Goal: Use online tool/utility: Utilize a website feature to perform a specific function

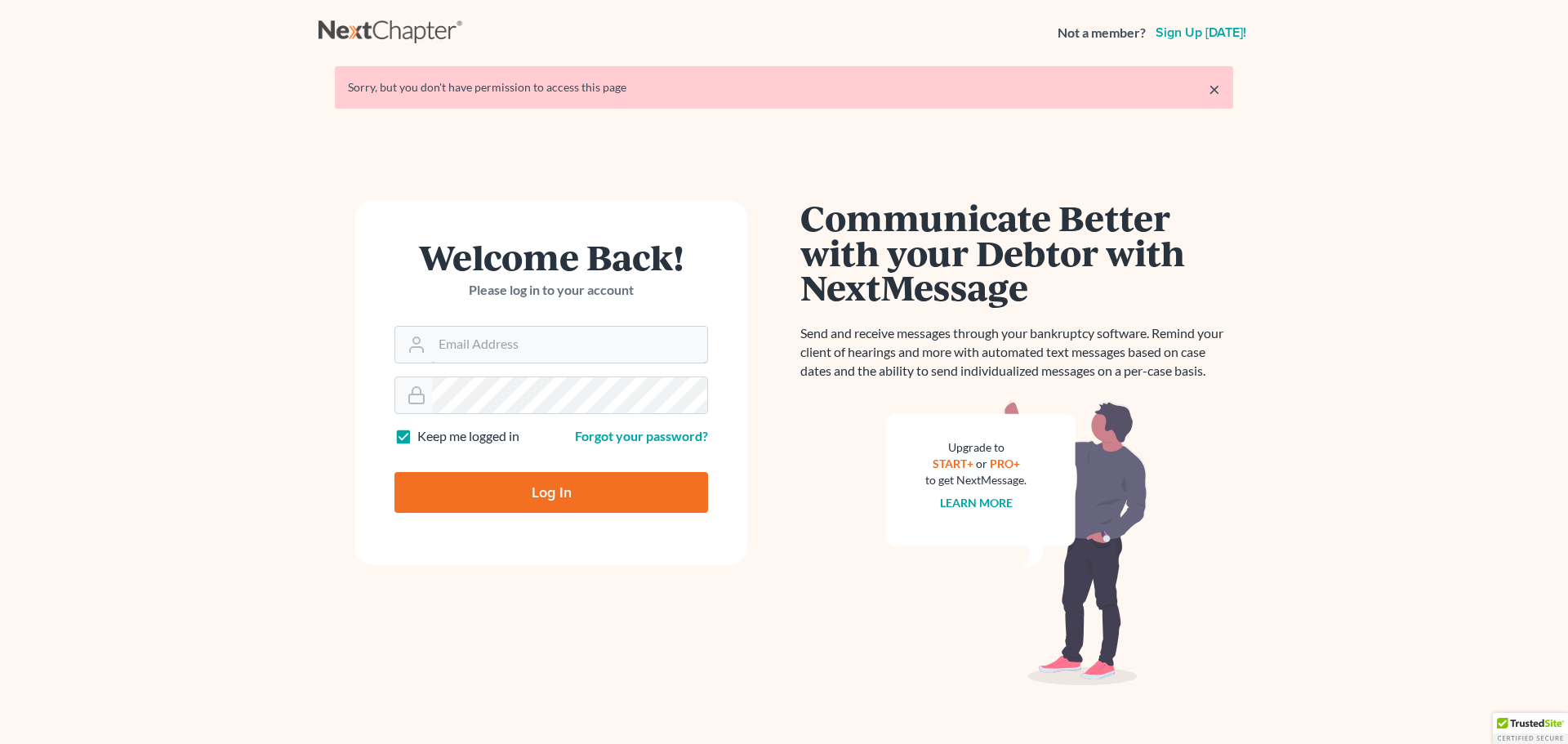
type input "[EMAIL_ADDRESS][DOMAIN_NAME]"
click at [570, 496] on input "Log In" at bounding box center [551, 493] width 313 height 41
type input "Thinking..."
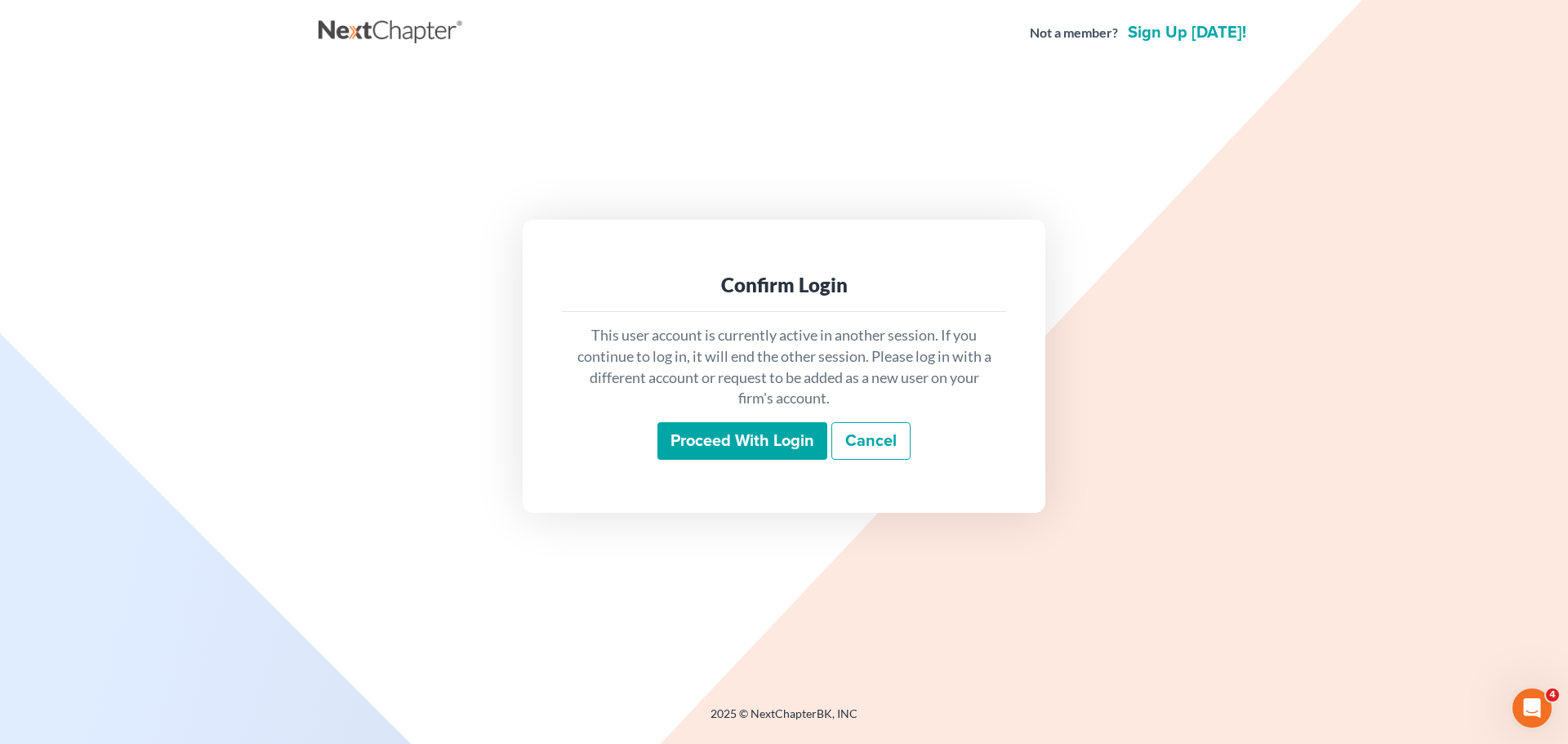
click at [690, 453] on input "Proceed with login" at bounding box center [742, 441] width 170 height 38
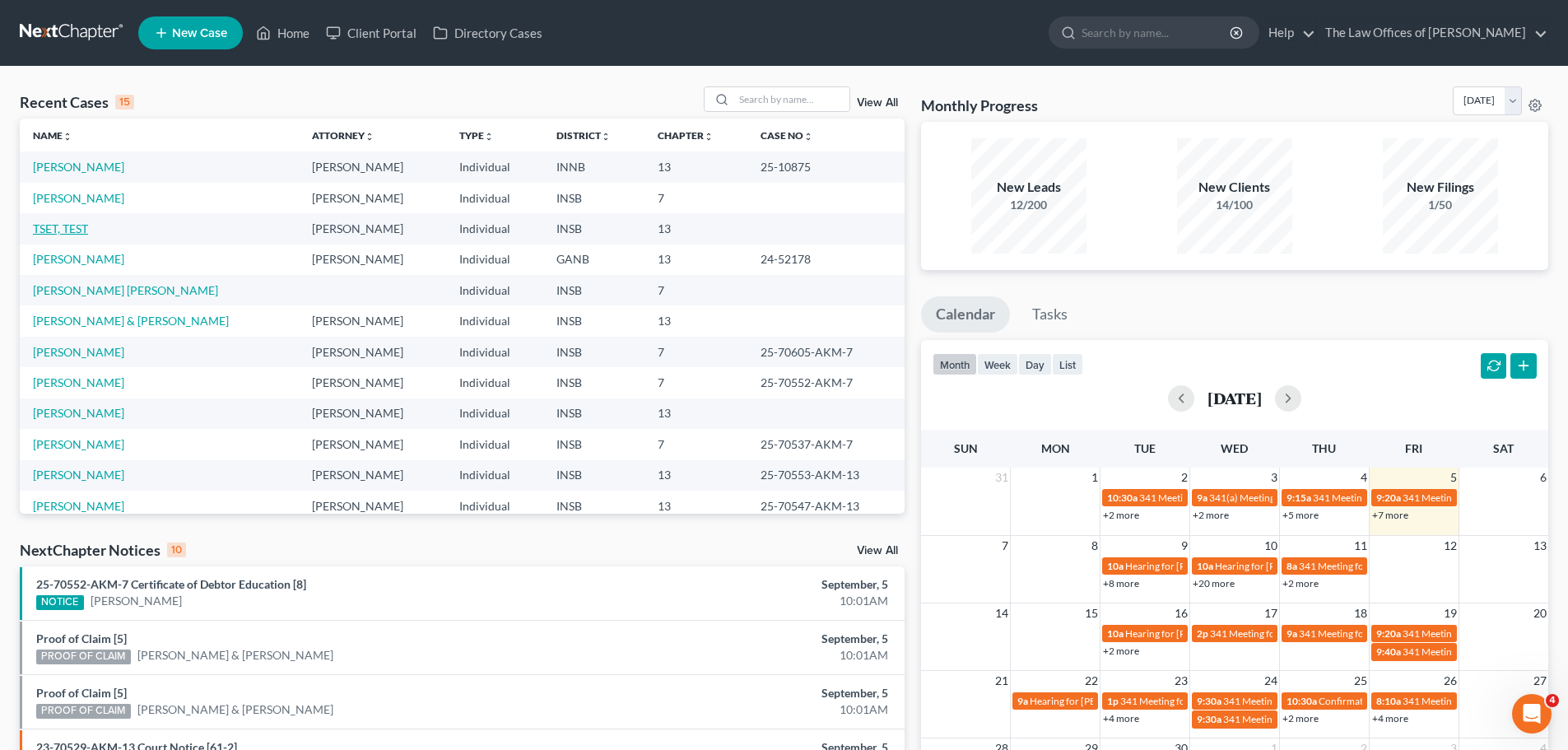
click at [71, 225] on link "TSET, TEST" at bounding box center [61, 228] width 55 height 14
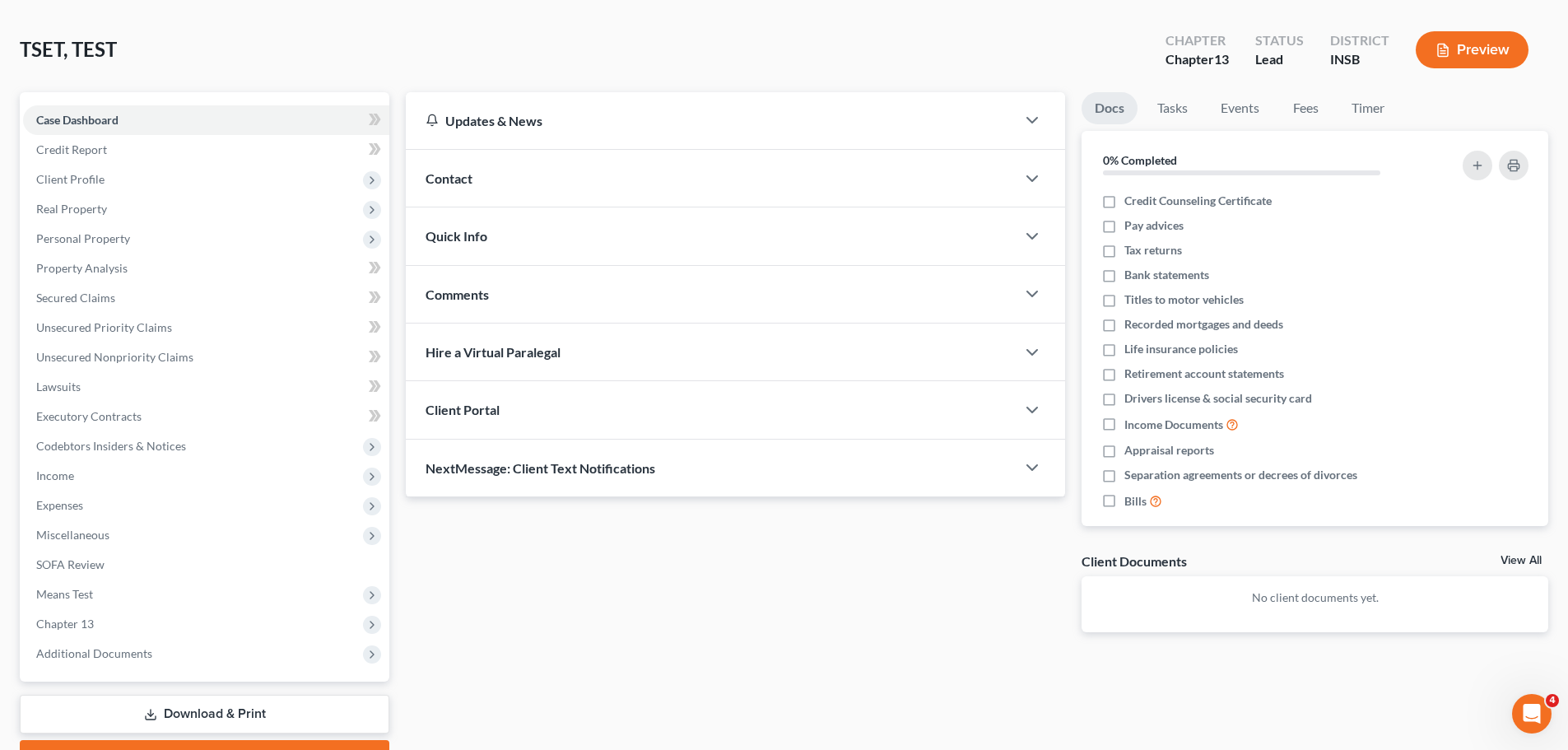
scroll to position [155, 0]
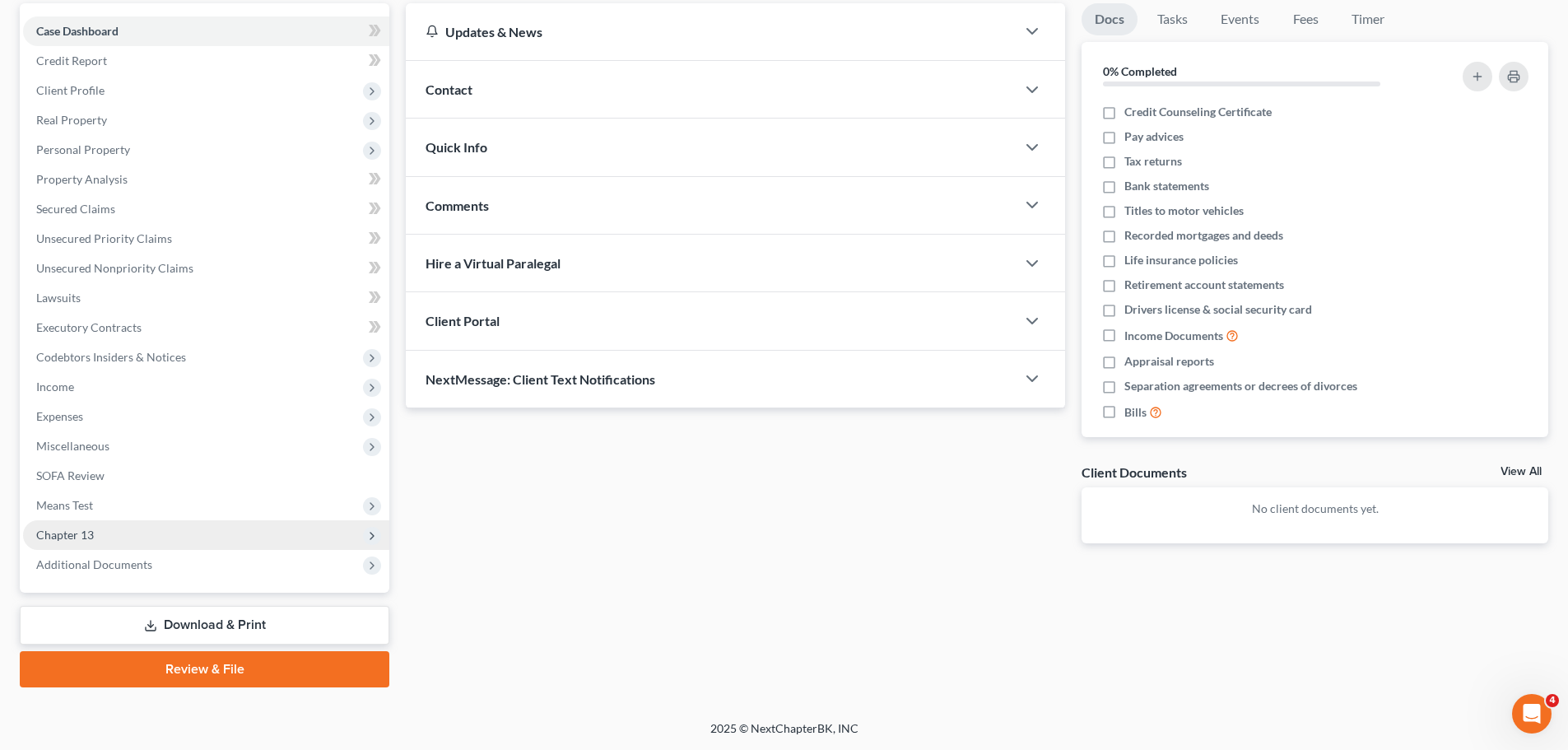
click at [129, 535] on span "Chapter 13" at bounding box center [206, 535] width 366 height 29
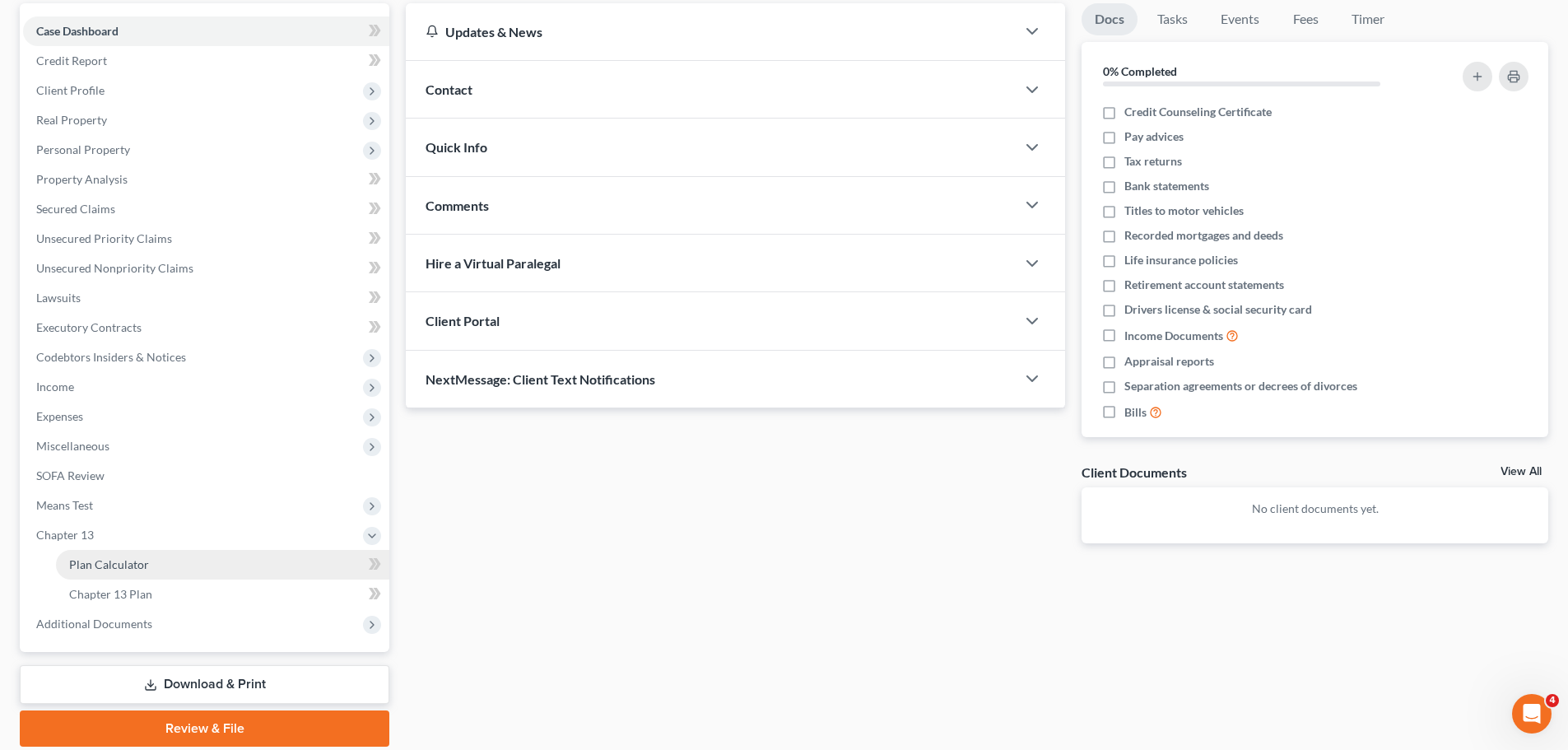
click at [142, 568] on span "Plan Calculator" at bounding box center [109, 564] width 80 height 14
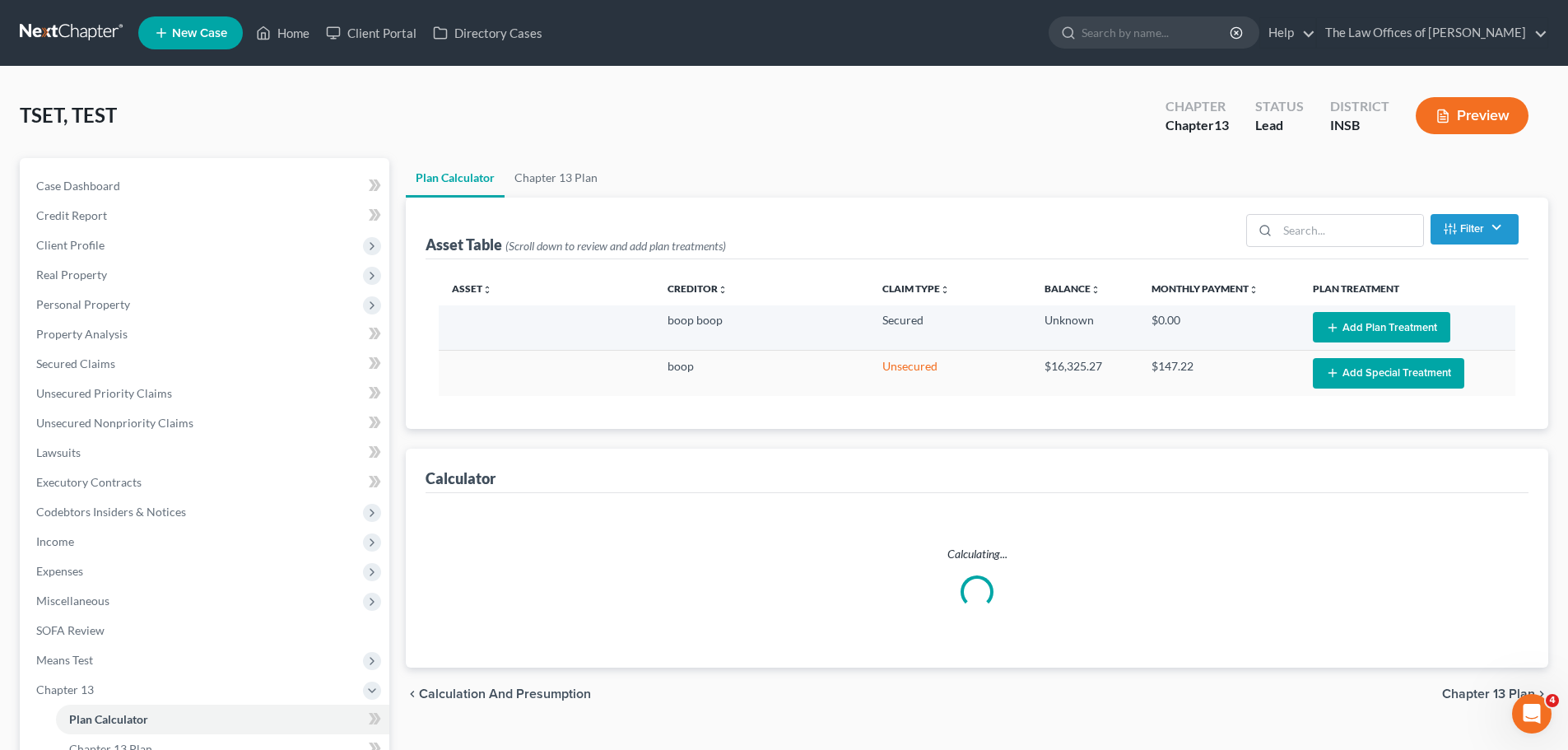
select select "59"
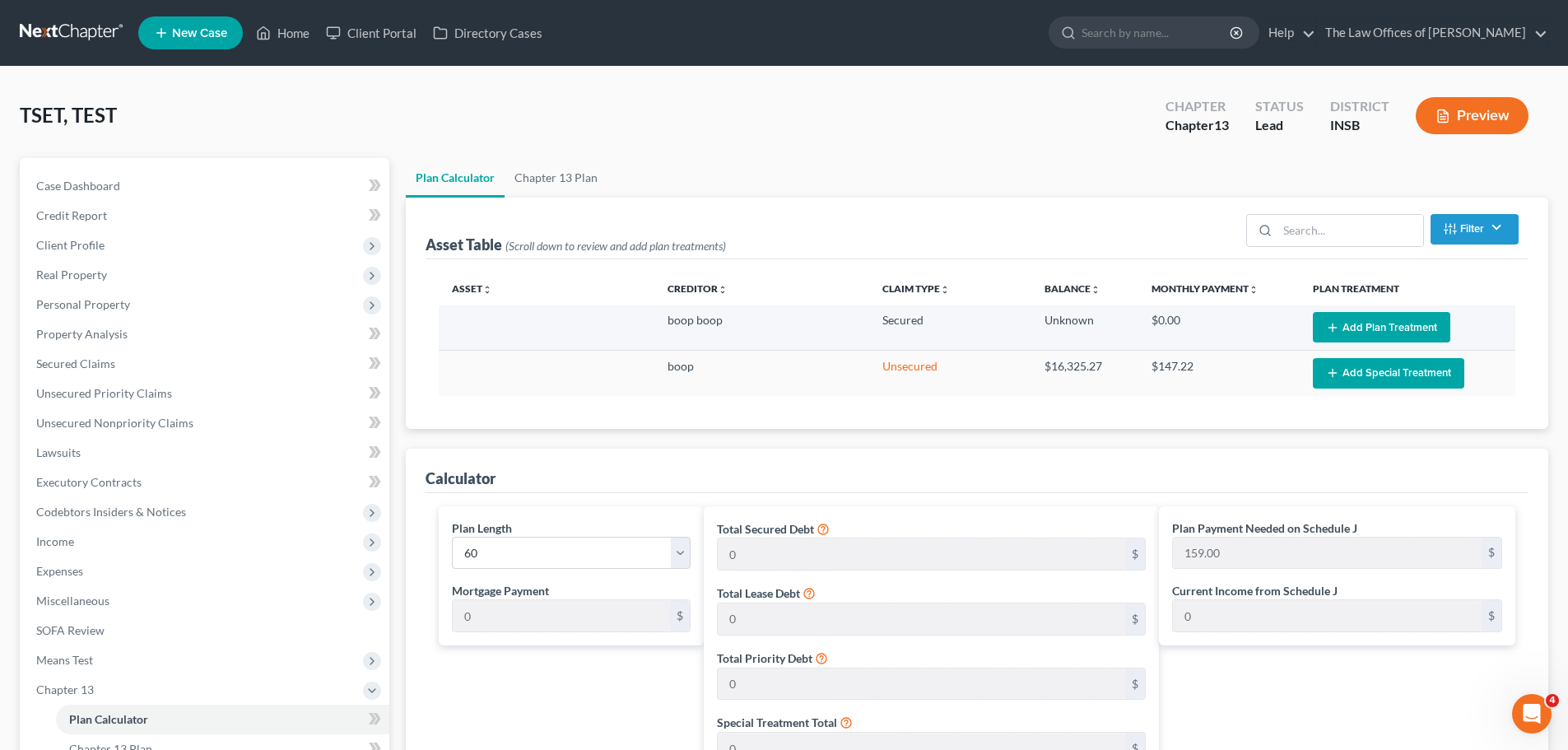
click at [1346, 333] on button "Add Plan Treatment" at bounding box center [1381, 327] width 138 height 30
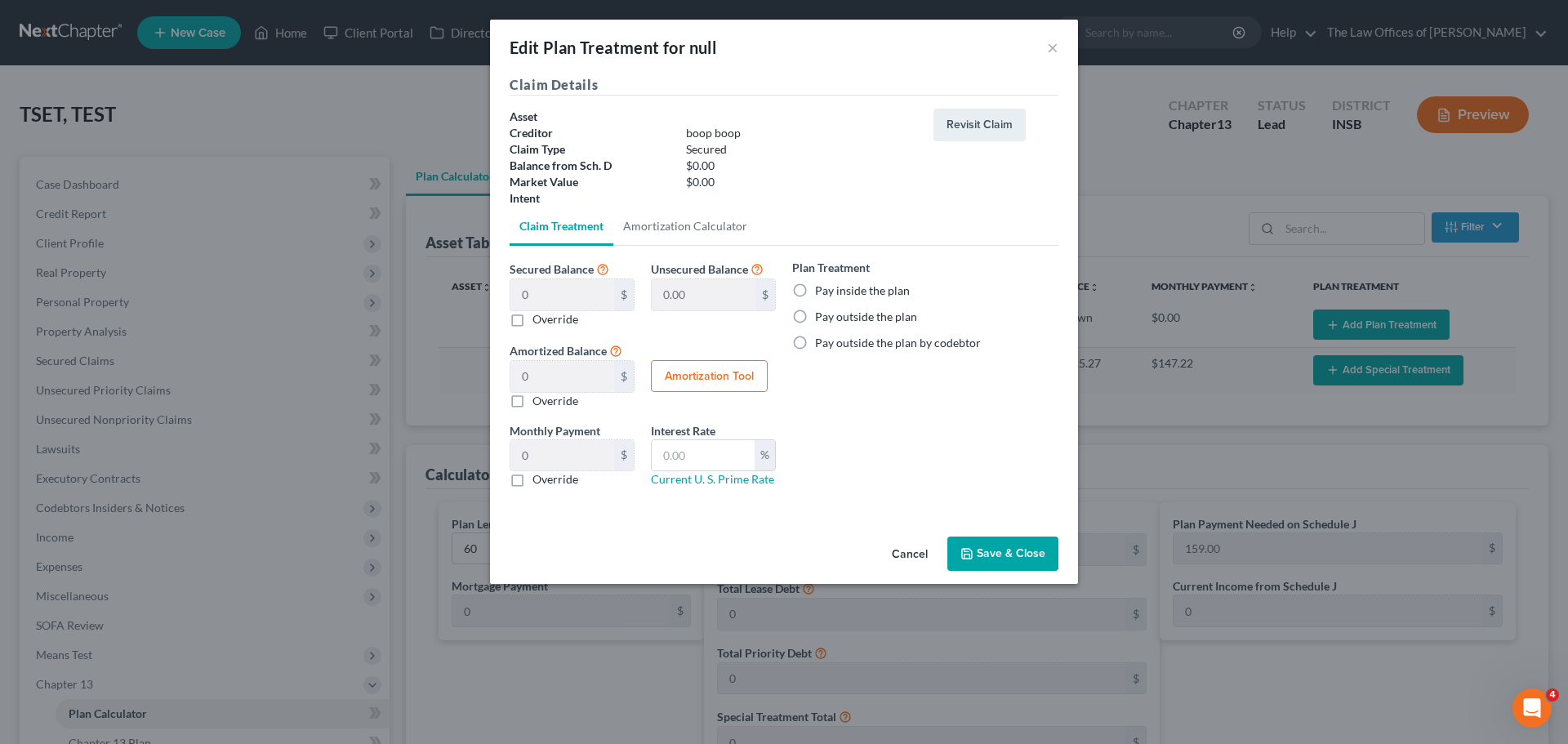
click at [756, 378] on button "Amortization Tool" at bounding box center [709, 377] width 117 height 33
type input "0"
type input "60"
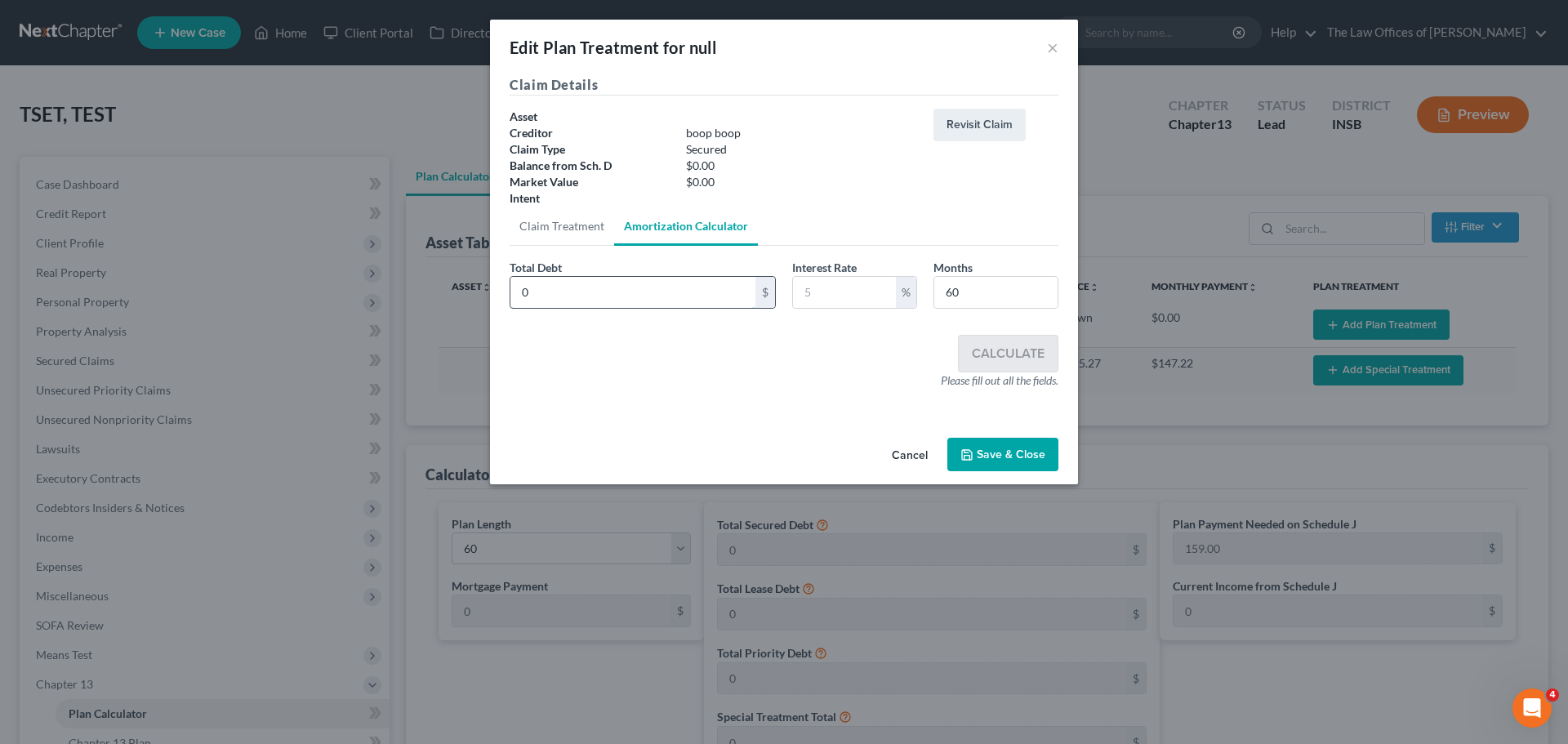
click at [566, 292] on input "0" at bounding box center [633, 293] width 245 height 31
click at [533, 287] on input "text" at bounding box center [633, 293] width 245 height 31
type input "10,741.44"
click at [842, 277] on div "%" at bounding box center [855, 293] width 125 height 33
click at [843, 284] on input "text" at bounding box center [845, 293] width 103 height 31
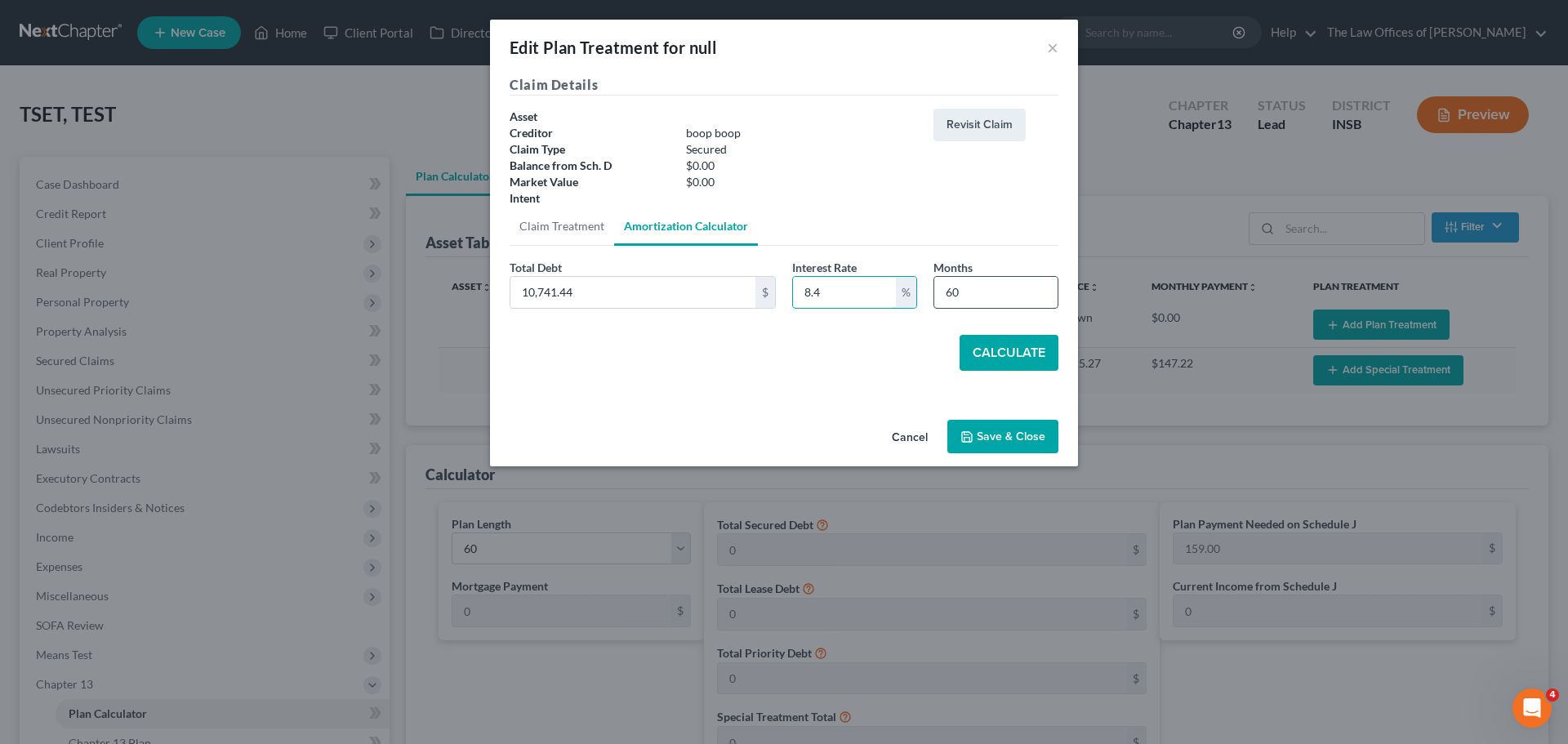
type input "8.4"
click at [966, 293] on input "60" at bounding box center [996, 293] width 124 height 31
type input "42"
click at [1004, 345] on button "Calculate" at bounding box center [1008, 353] width 99 height 36
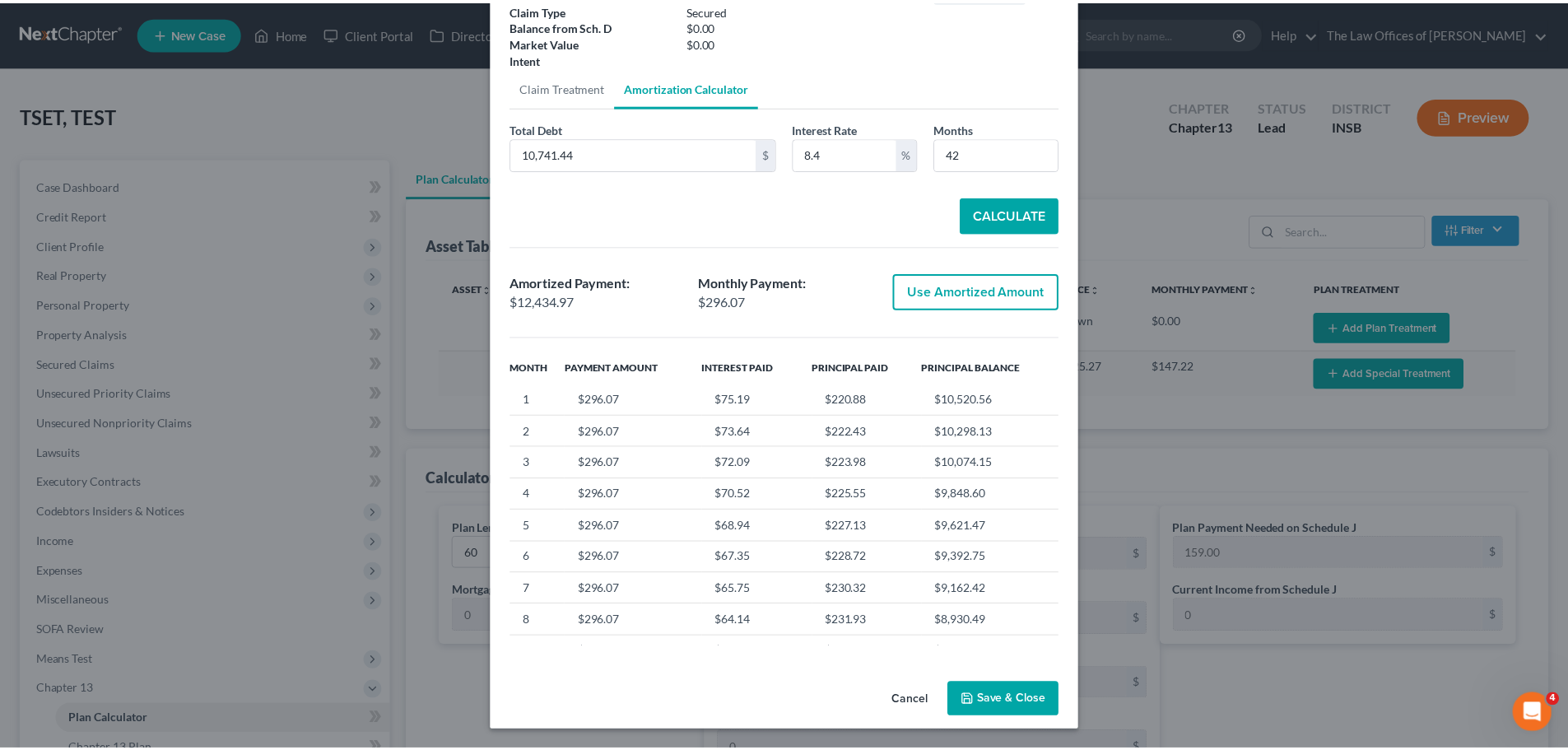
scroll to position [142, 0]
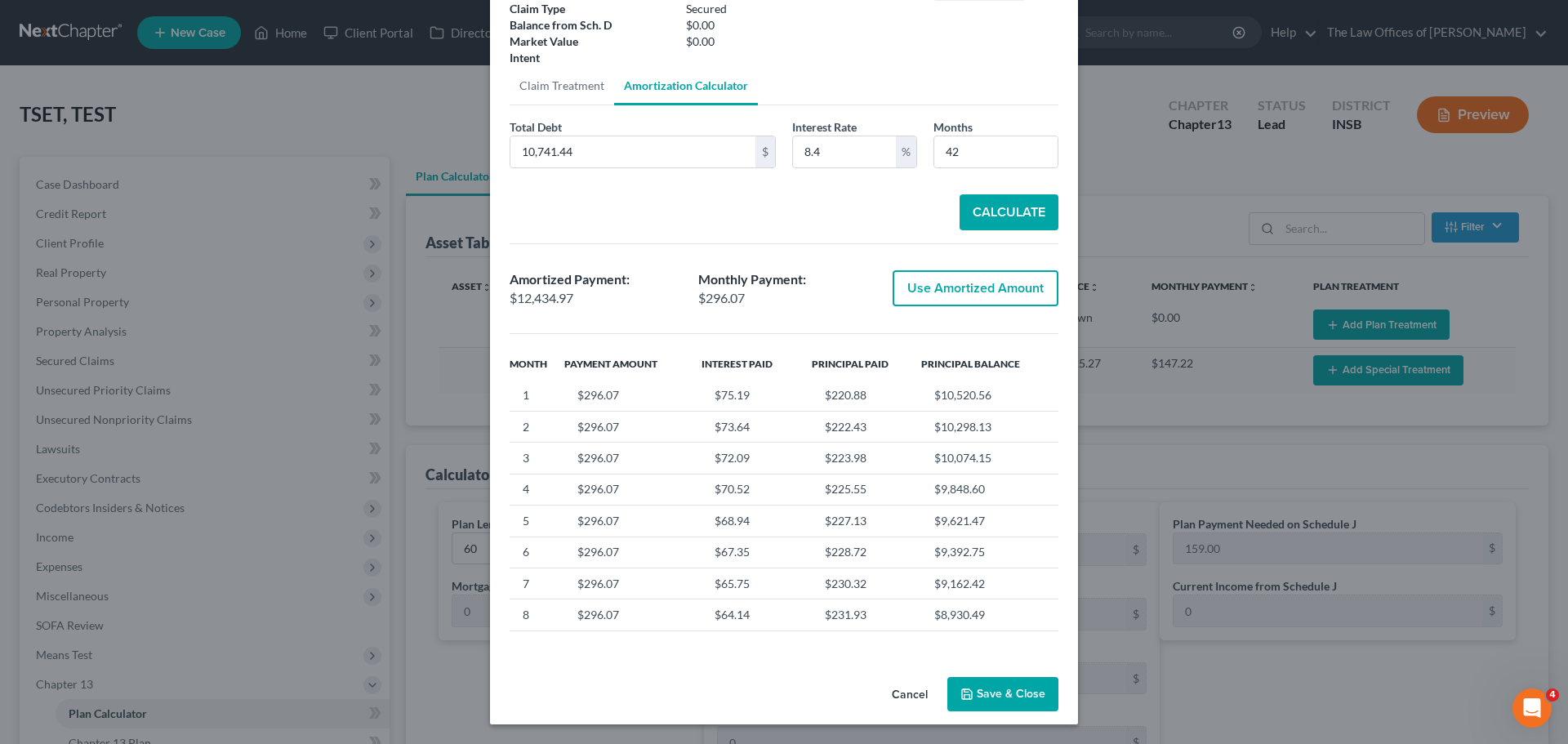
click at [899, 692] on button "Cancel" at bounding box center [910, 695] width 62 height 33
